Goal: Information Seeking & Learning: Learn about a topic

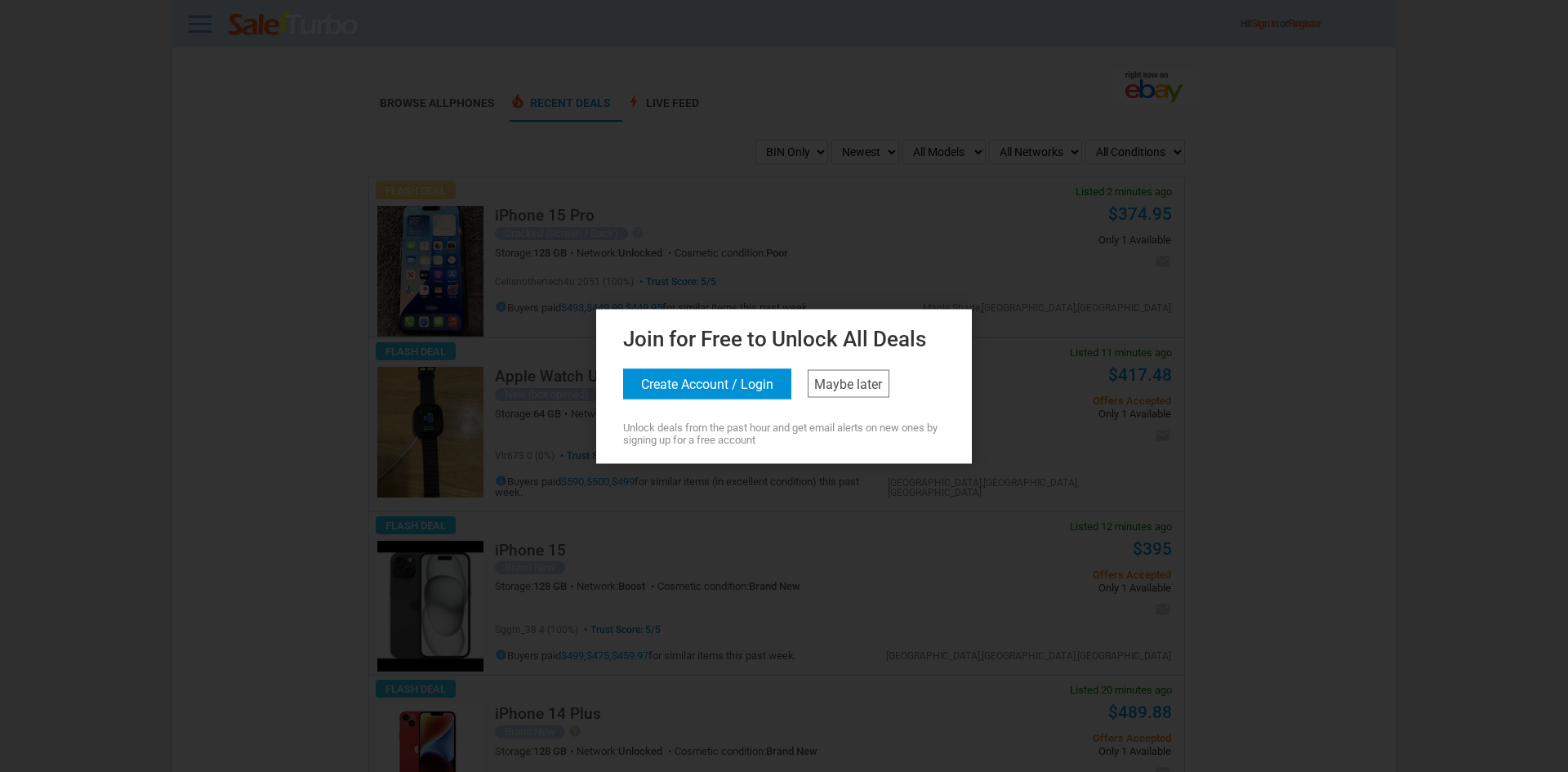
click at [850, 359] on div "Join for Free to Unlock All Deals Create Account / Login Maybe later Unlock dea…" at bounding box center [784, 383] width 368 height 124
click at [850, 379] on link "Maybe later" at bounding box center [848, 383] width 81 height 28
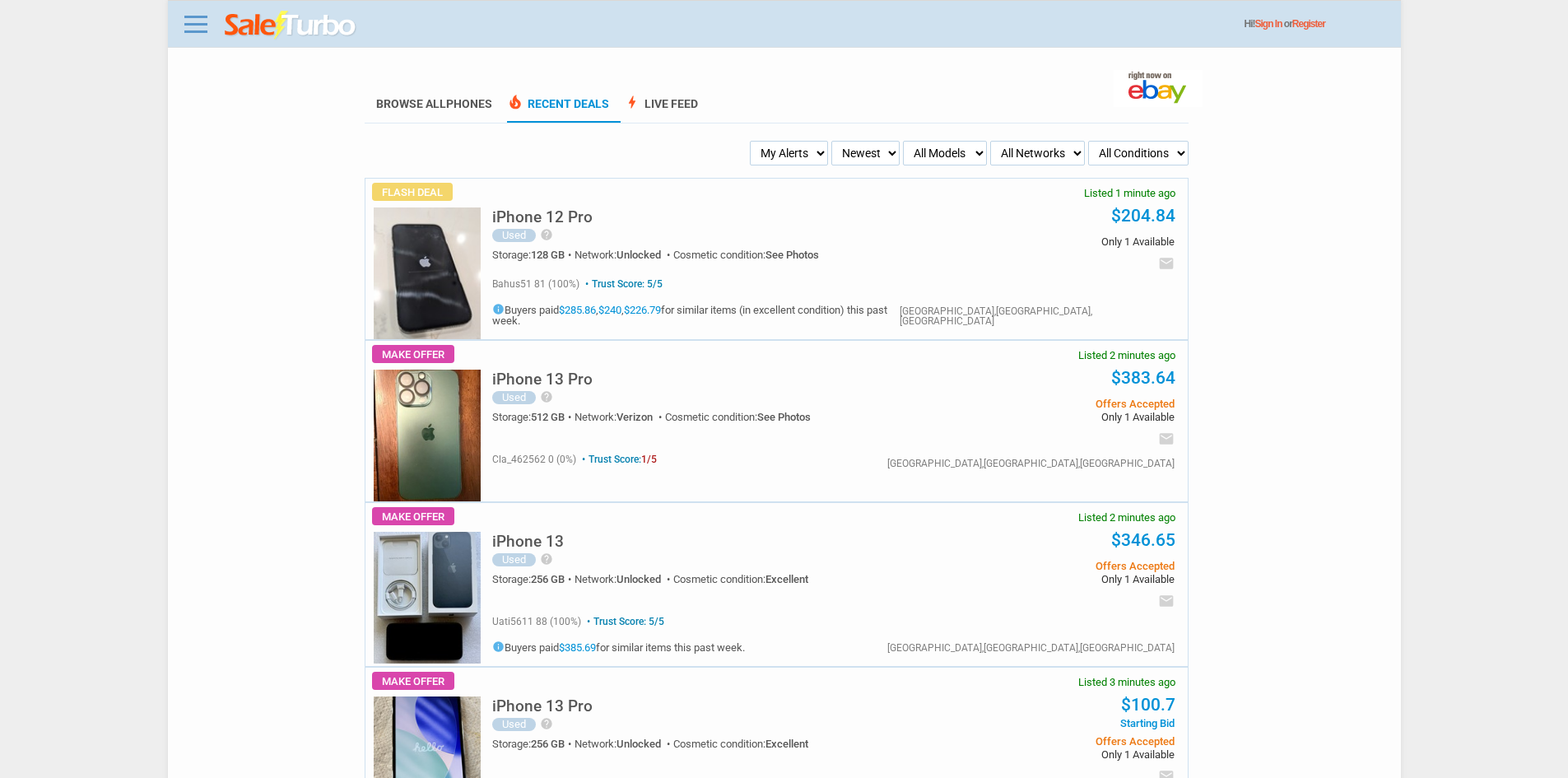
click at [781, 154] on select "My Alerts All Deals BIN Only w/ Offers Only" at bounding box center [788, 153] width 78 height 25
select select "flash_bin"
click at [755, 142] on select "My Alerts All Deals BIN Only w/ Offers Only" at bounding box center [788, 153] width 78 height 25
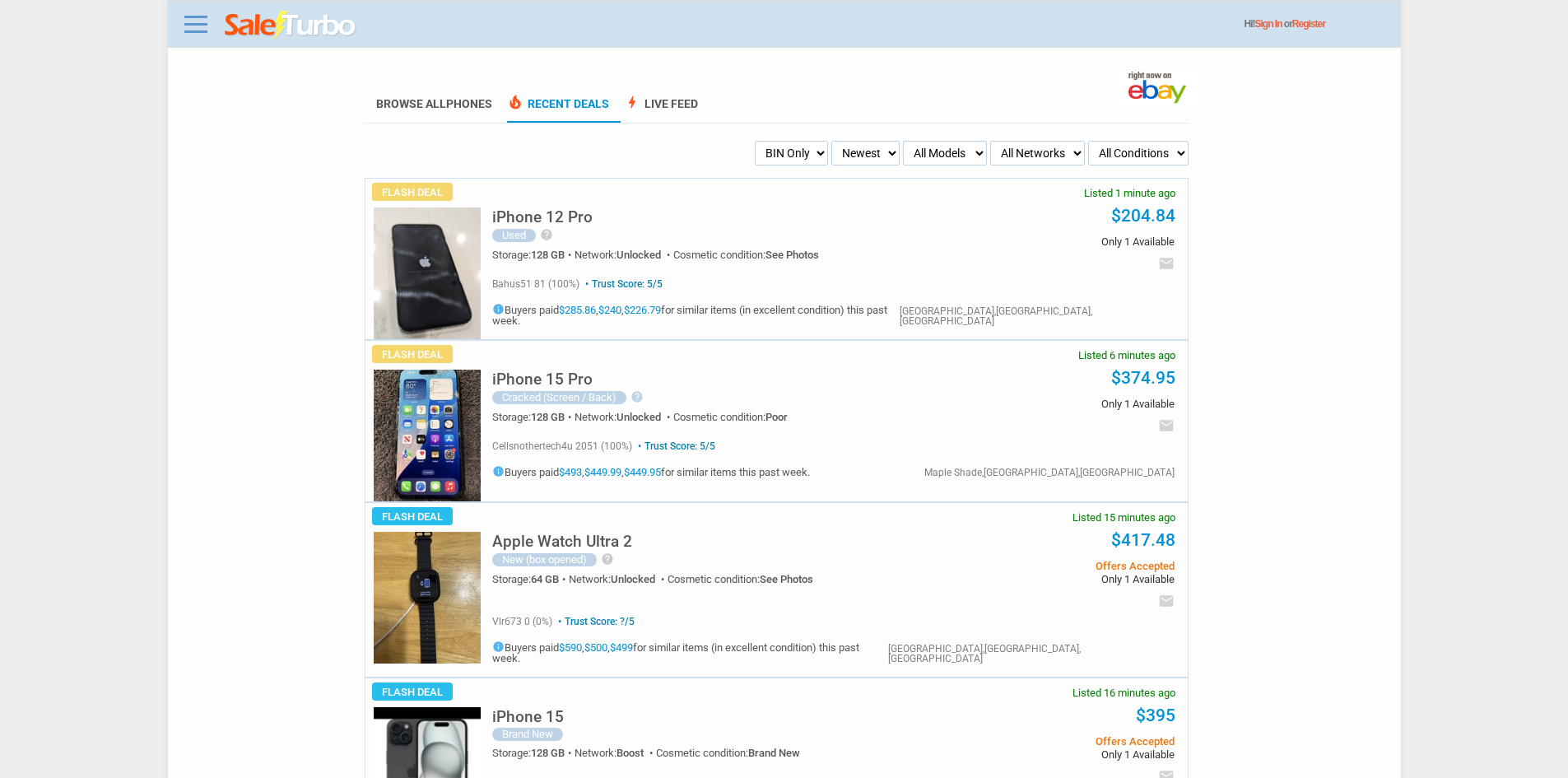
click at [430, 116] on li "Browse All Phones" at bounding box center [434, 104] width 139 height 36
click at [438, 106] on link "Browse All Phones" at bounding box center [434, 110] width 116 height 26
click at [834, 154] on select "Newest Oldest Sold Fastest Savvy Buyers Price (Low - High) Price (High - Low)" at bounding box center [865, 153] width 68 height 25
click at [806, 144] on select "My Alerts All Deals BIN Only w/ Offers Only" at bounding box center [790, 153] width 73 height 25
select select "sent"
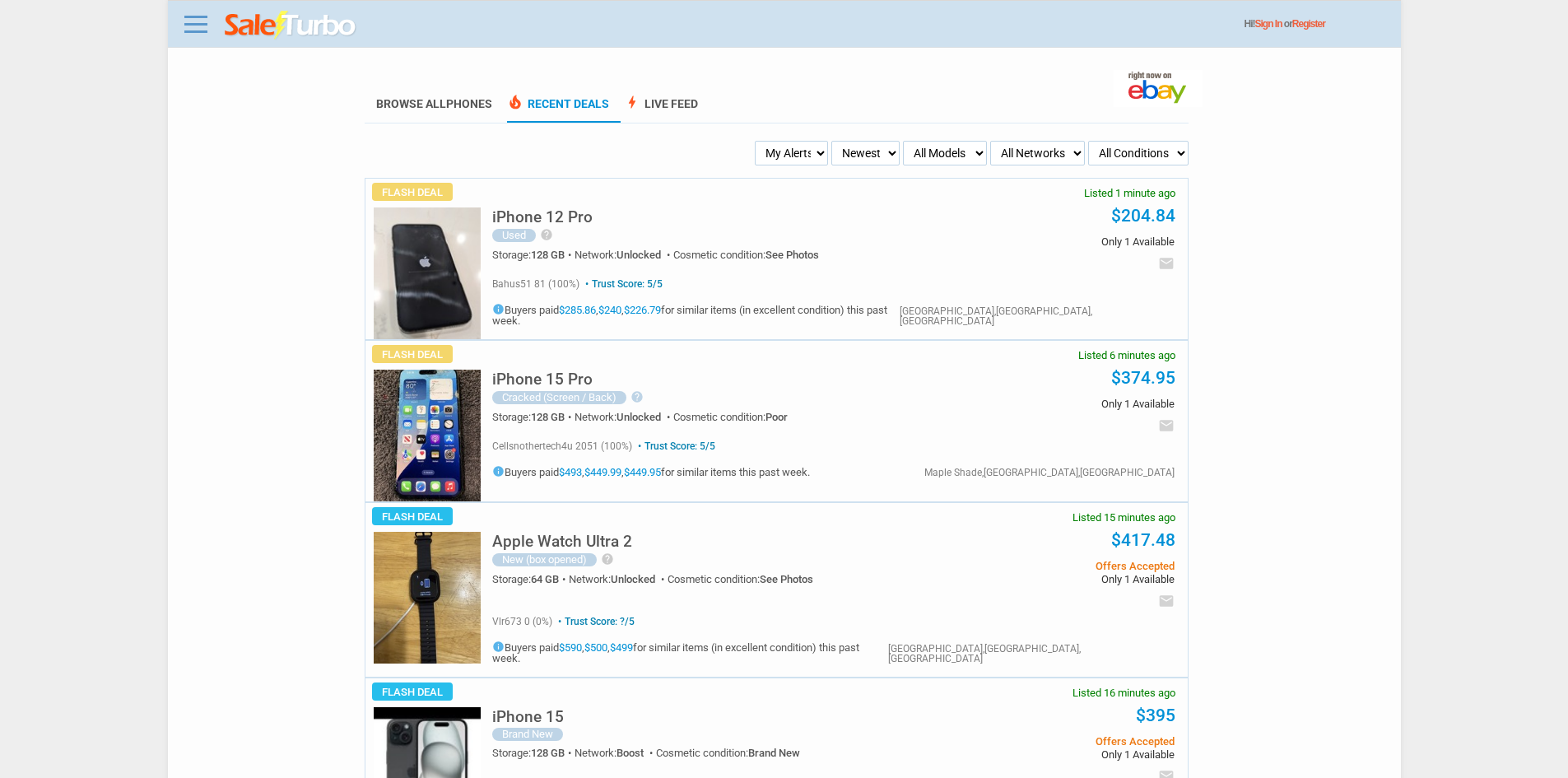
click at [755, 142] on select "My Alerts All Deals BIN Only w/ Offers Only" at bounding box center [790, 153] width 73 height 25
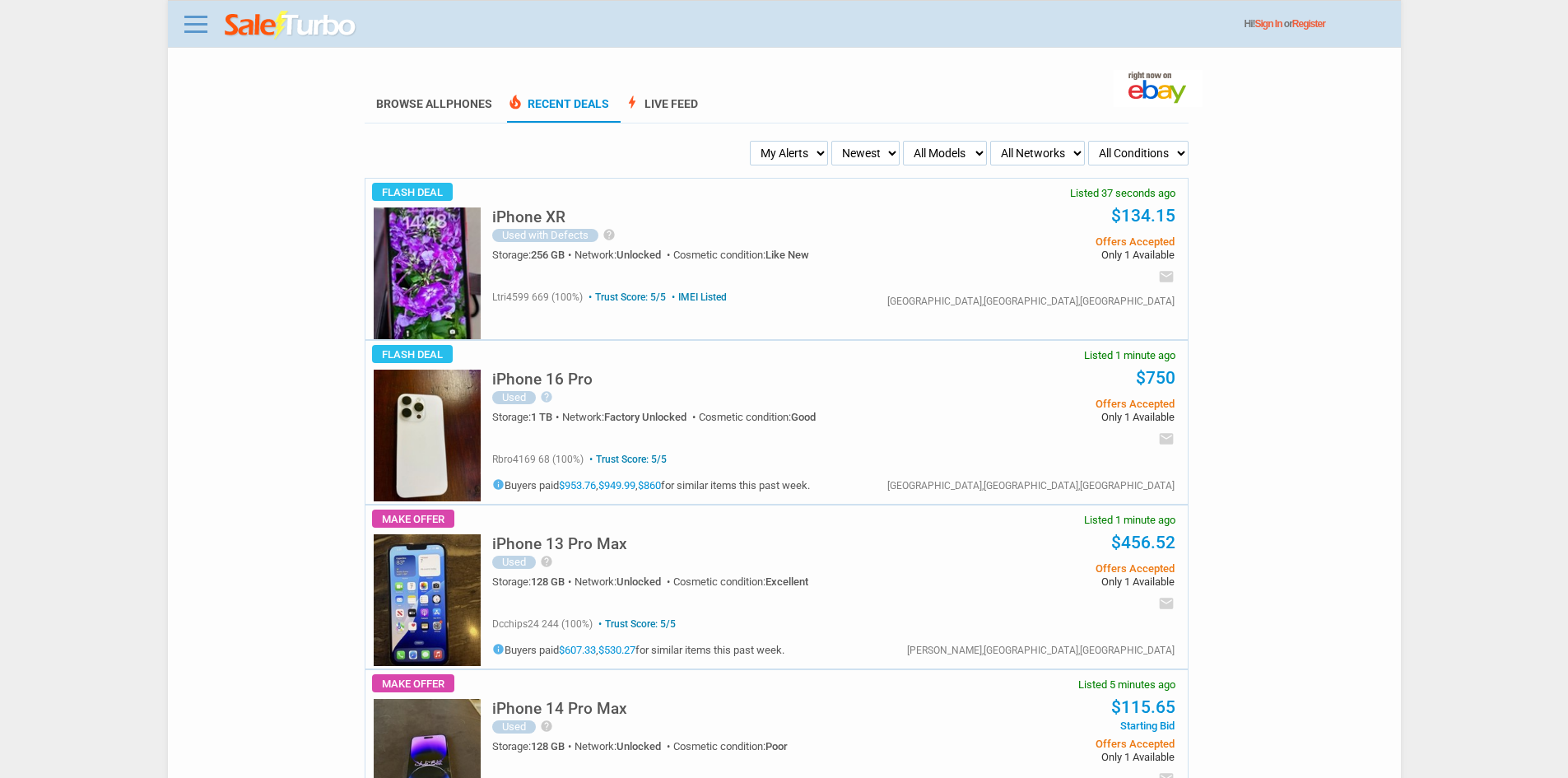
click at [777, 162] on select "My Alerts All Deals BIN Only w/ Offers Only" at bounding box center [788, 153] width 78 height 25
select select "flash_bin"
click at [755, 142] on select "My Alerts All Deals BIN Only w/ Offers Only" at bounding box center [788, 153] width 78 height 25
